Goal: Check status: Check status

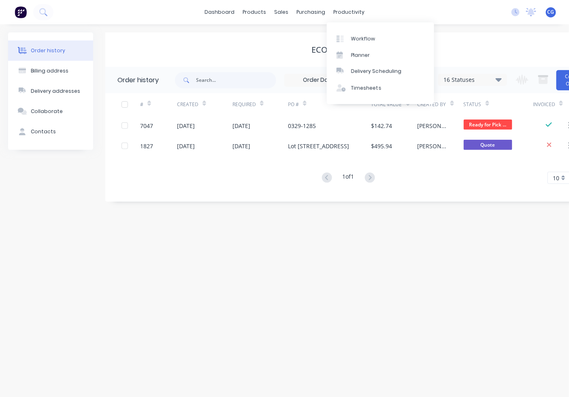
click at [304, 8] on div "purchasing" at bounding box center [310, 12] width 37 height 12
click at [306, 14] on div "purchasing" at bounding box center [310, 12] width 37 height 12
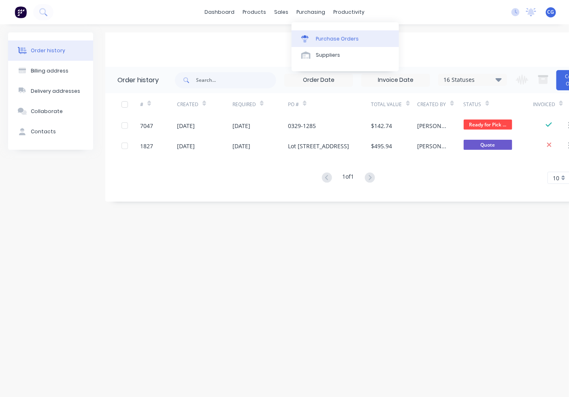
click at [317, 36] on div "Purchase Orders" at bounding box center [337, 38] width 43 height 7
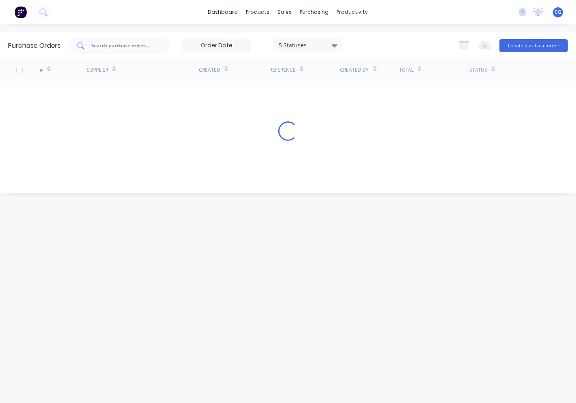
click at [116, 45] on input "text" at bounding box center [123, 46] width 67 height 8
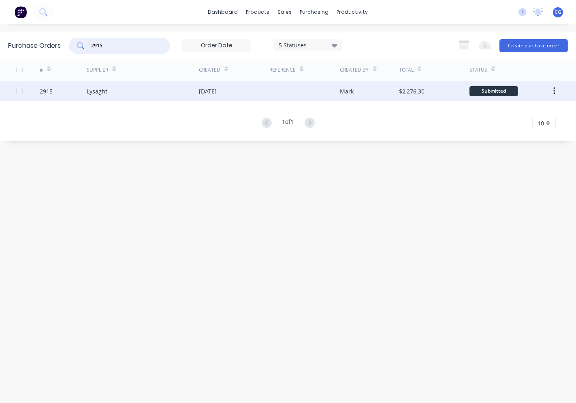
type input "2915"
click at [150, 88] on div "Lysaght" at bounding box center [143, 91] width 112 height 20
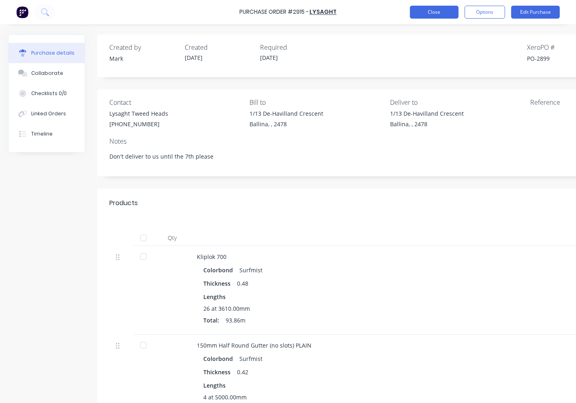
click at [435, 13] on button "Close" at bounding box center [434, 12] width 49 height 13
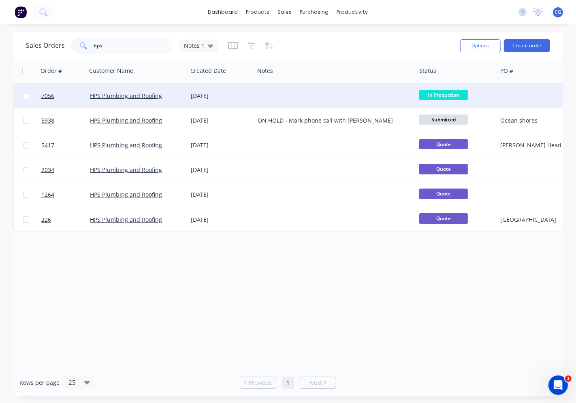
type input "hps"
click at [250, 95] on div "[DATE]" at bounding box center [221, 96] width 60 height 8
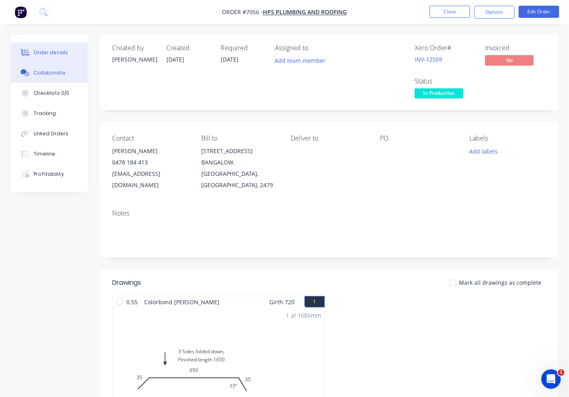
click at [57, 71] on div "Collaborate" at bounding box center [50, 72] width 32 height 7
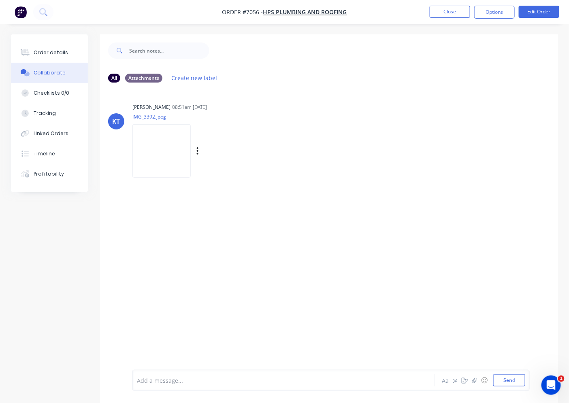
click at [151, 154] on img at bounding box center [161, 150] width 58 height 53
